Goal: Task Accomplishment & Management: Complete application form

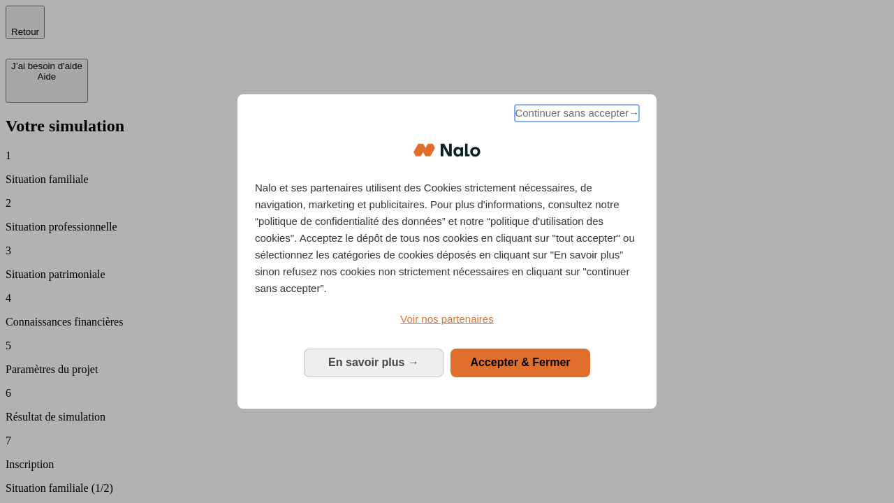
click at [576, 115] on span "Continuer sans accepter →" at bounding box center [577, 113] width 124 height 17
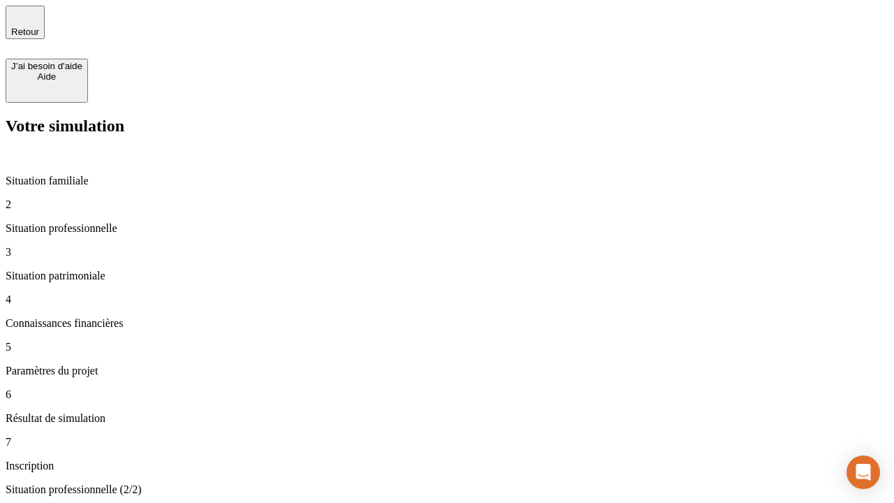
type input "30 000"
type input "0"
type input "1 000"
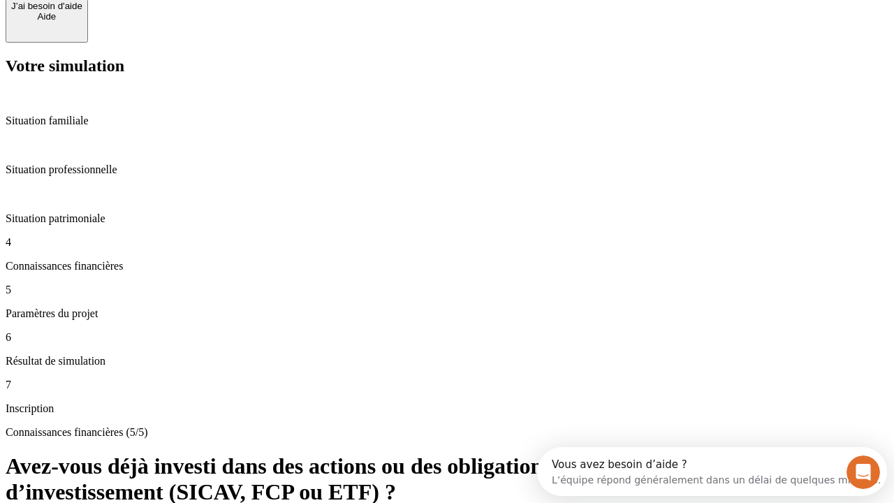
scroll to position [102, 0]
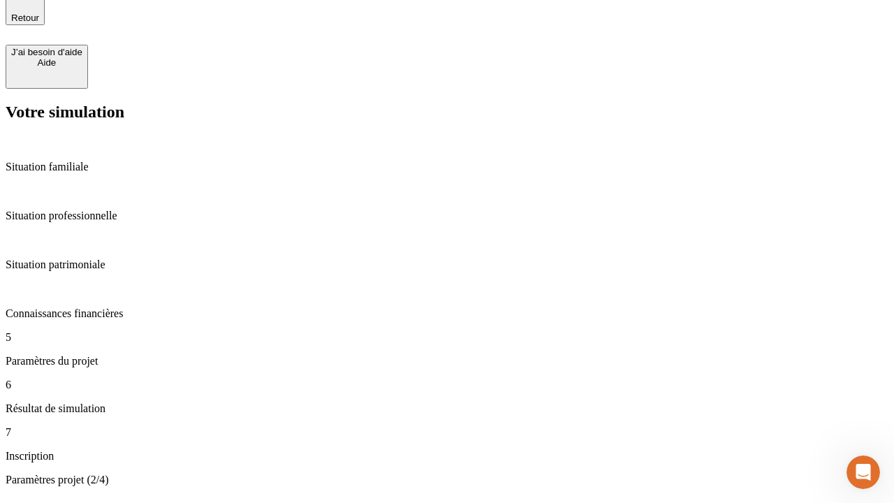
type input "40"
type input "64"
type input "200 000"
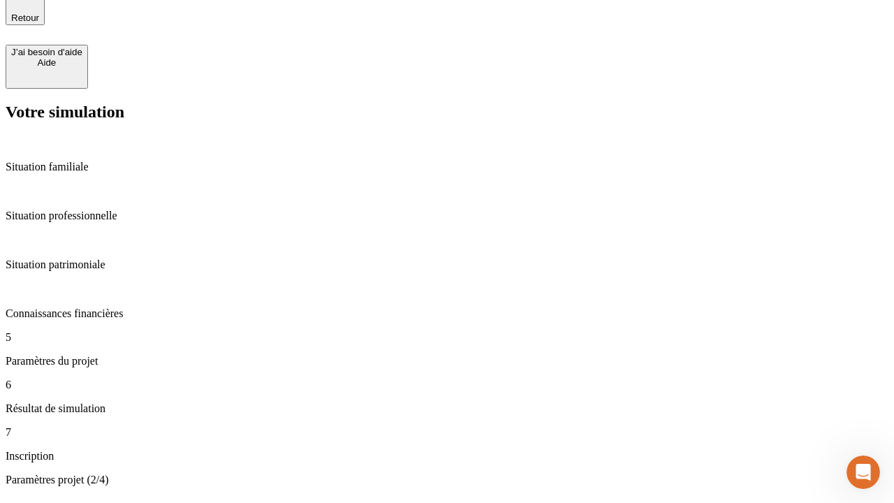
type input "640"
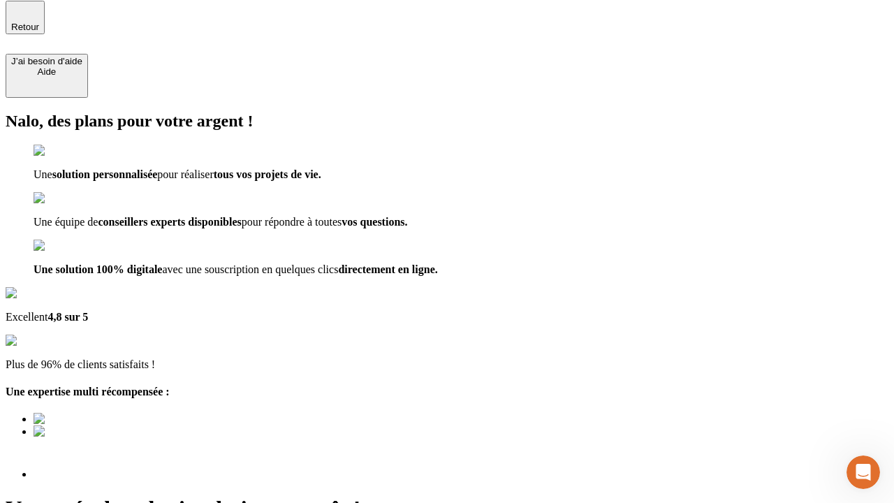
scroll to position [17, 0]
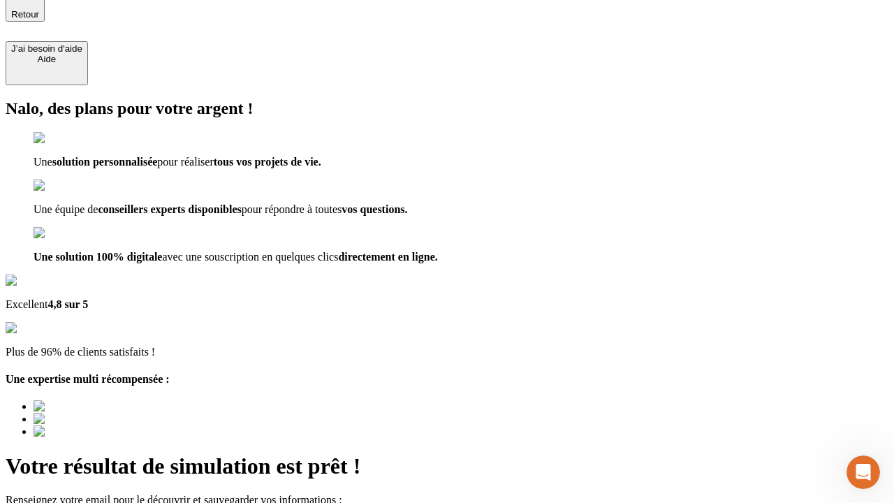
type input "[EMAIL_ADDRESS][DOMAIN_NAME]"
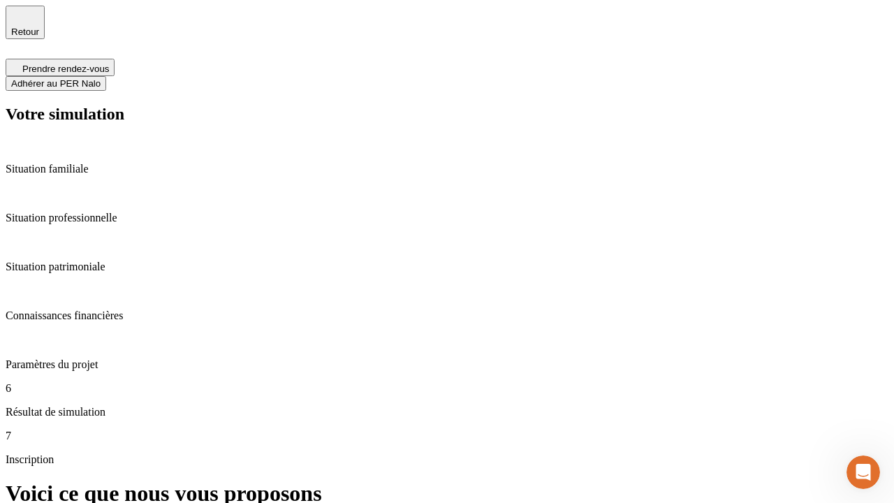
click at [101, 78] on span "Adhérer au PER Nalo" at bounding box center [55, 83] width 89 height 10
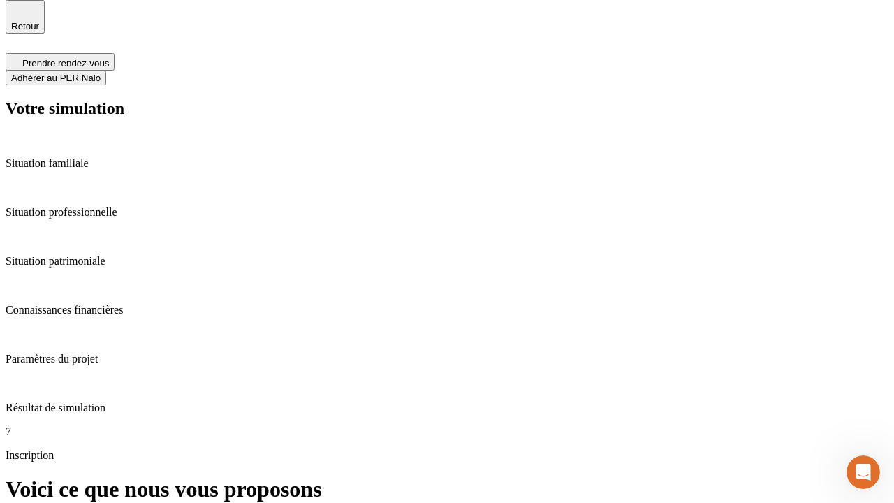
scroll to position [4, 0]
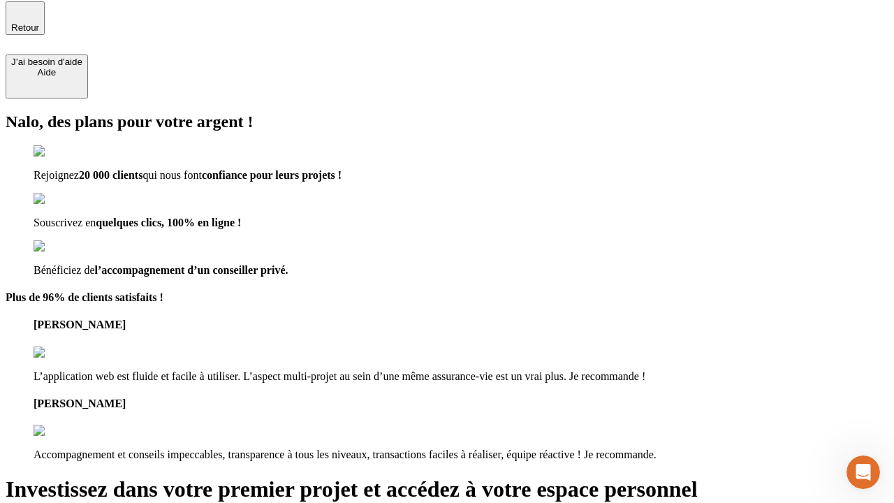
type input "abc"
